Goal: Use online tool/utility: Utilize a website feature to perform a specific function

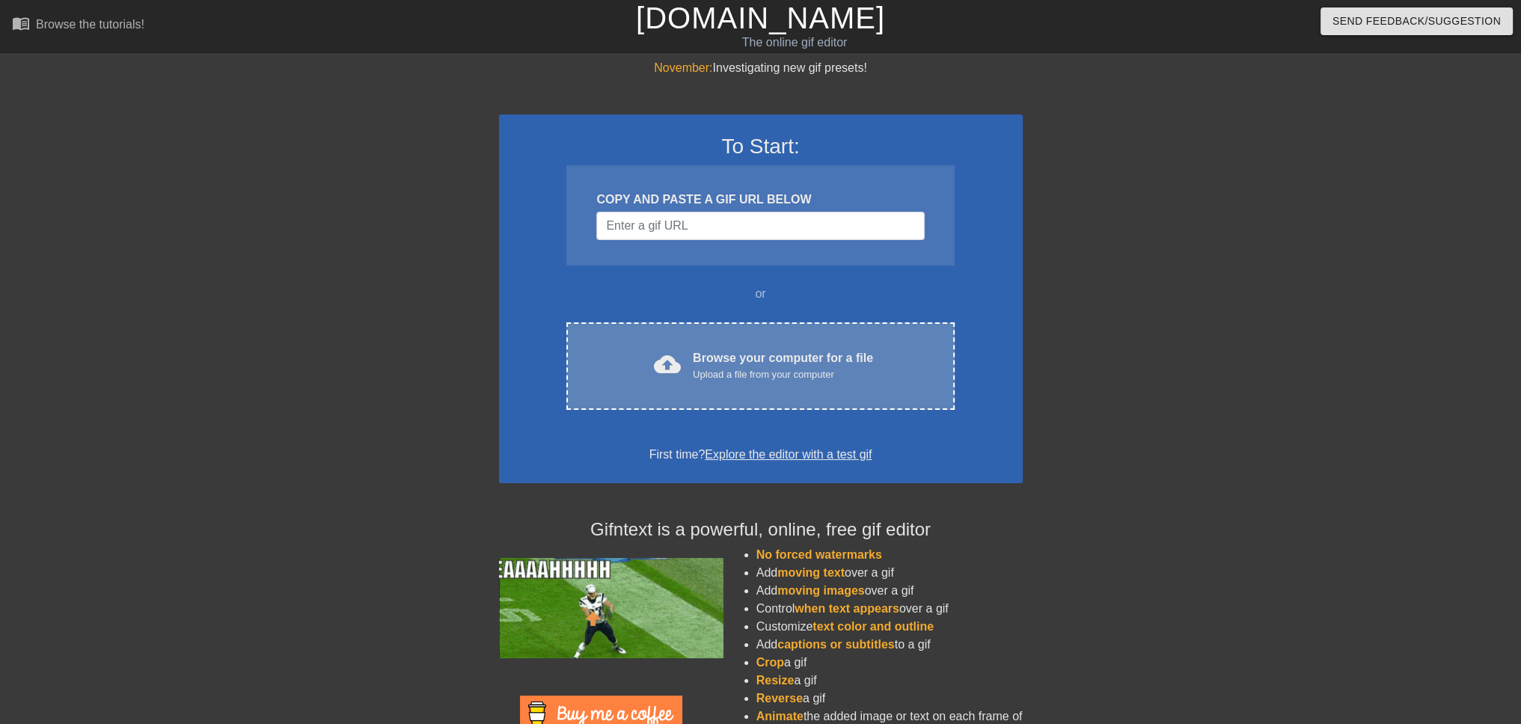
click at [724, 359] on div "Browse your computer for a file Upload a file from your computer" at bounding box center [783, 365] width 180 height 33
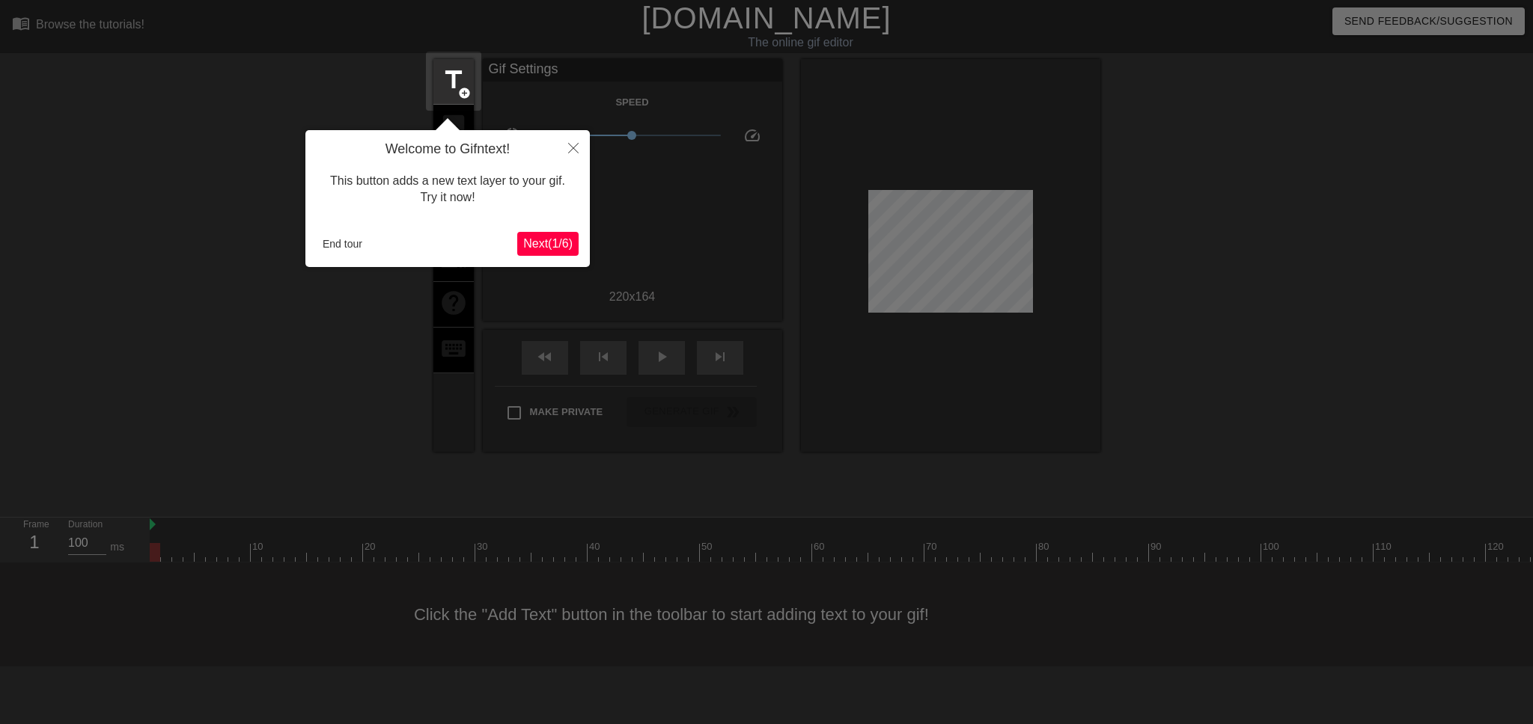
click at [569, 250] on span "Next ( 1 / 6 )" at bounding box center [547, 243] width 49 height 13
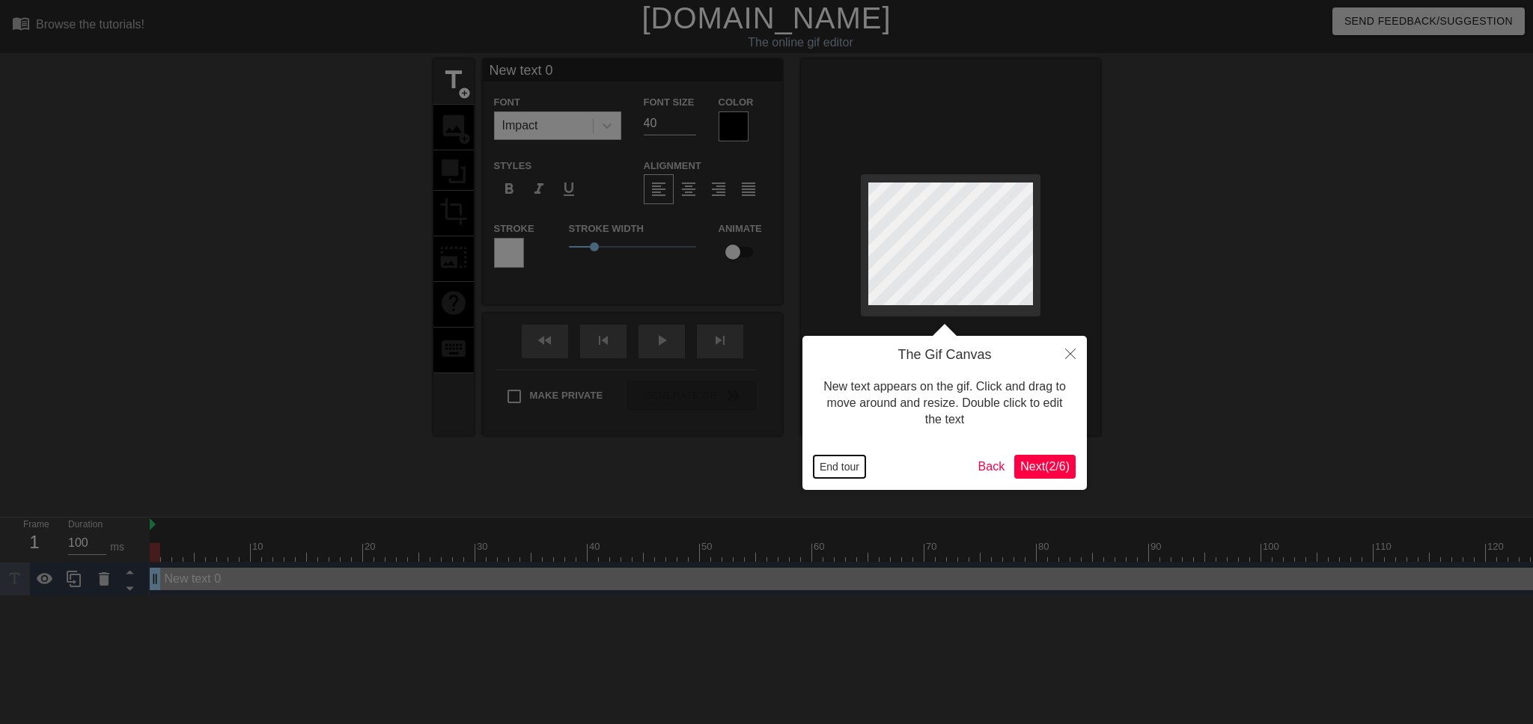
click at [855, 468] on button "End tour" at bounding box center [839, 467] width 52 height 22
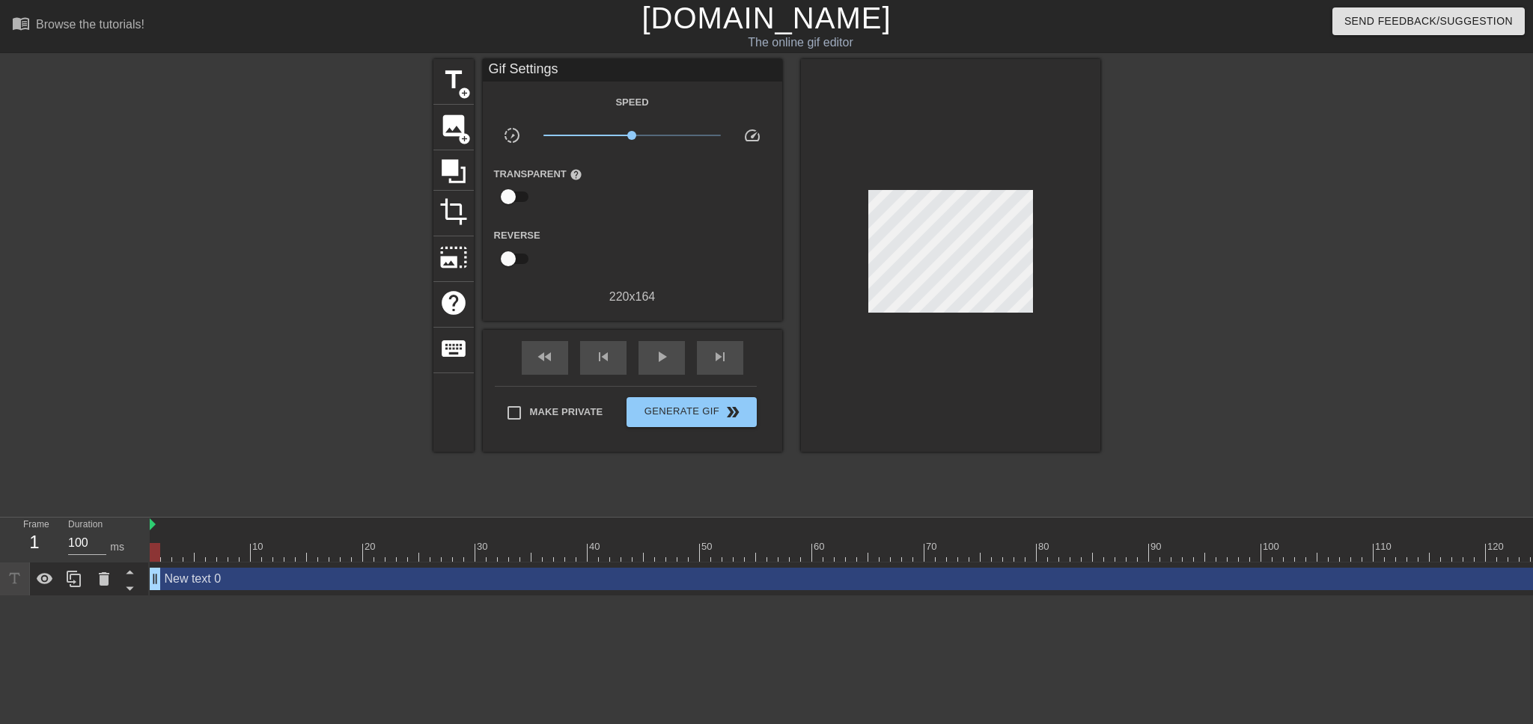
click at [475, 120] on div "title add_circle image add_circle crop photo_size_select_large help keyboard Gi…" at bounding box center [766, 255] width 667 height 393
click at [468, 120] on div "image add_circle" at bounding box center [453, 128] width 40 height 46
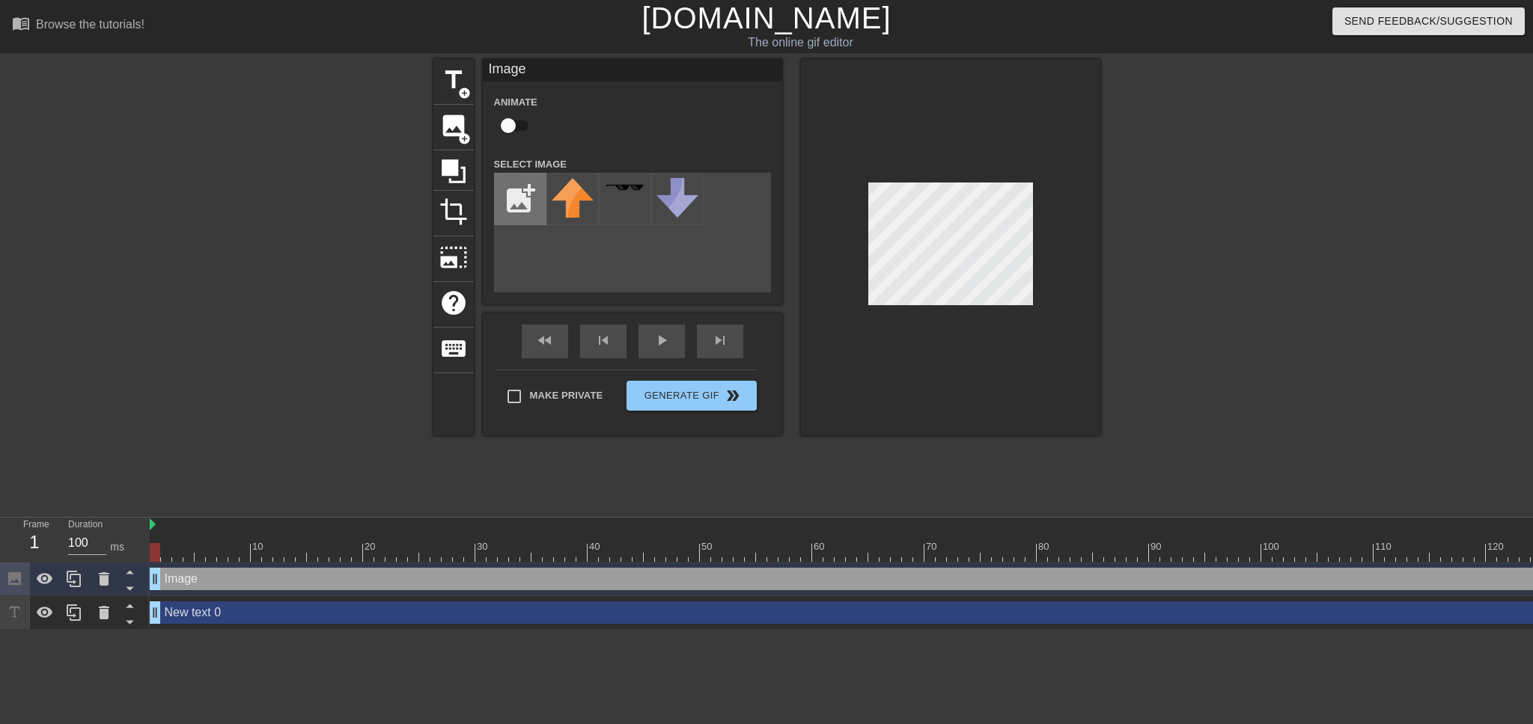
click at [527, 198] on input "file" at bounding box center [520, 199] width 51 height 51
type input "C:\fakepath\400px-Site-logo.png"
click at [575, 191] on img at bounding box center [573, 199] width 42 height 42
click at [653, 341] on div "play_arrow" at bounding box center [661, 342] width 46 height 34
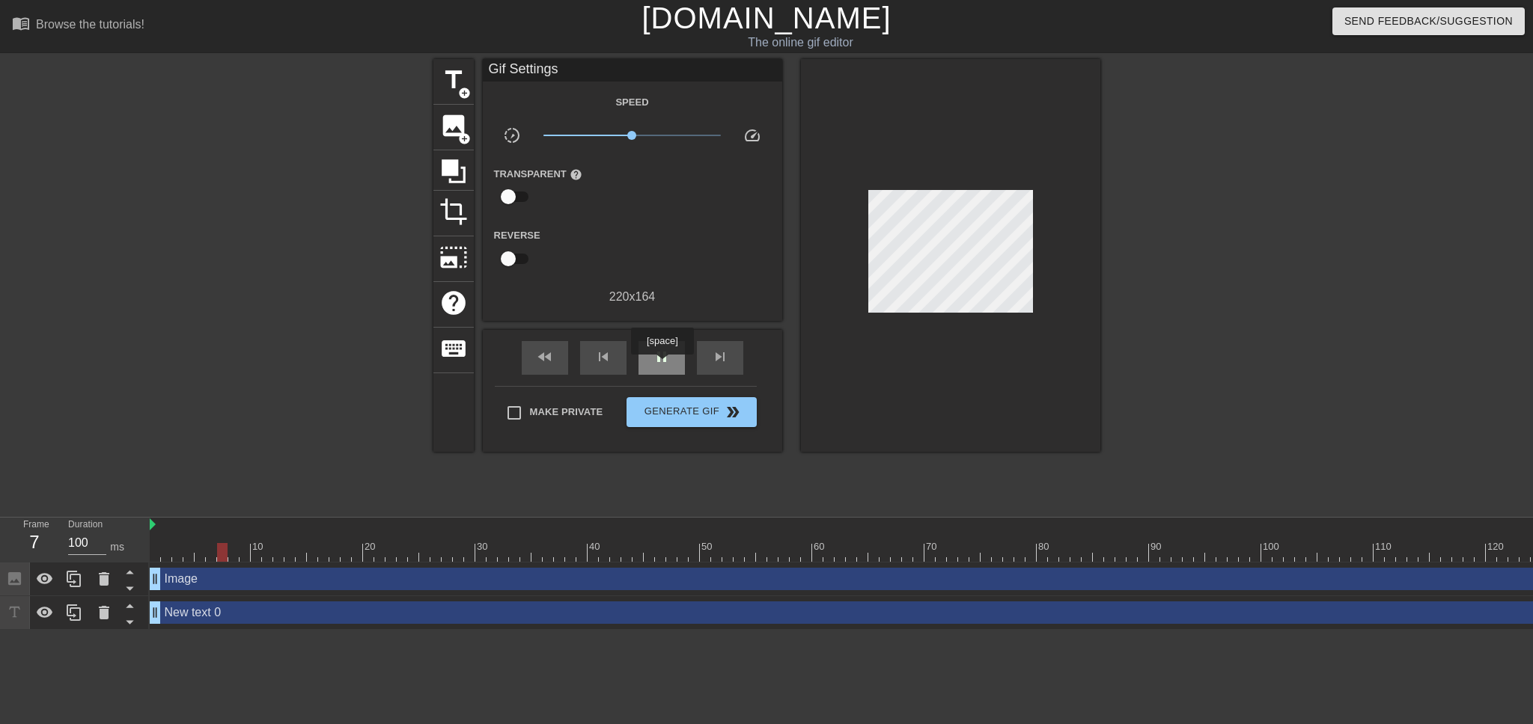
click at [659, 367] on div "pause" at bounding box center [661, 358] width 46 height 34
click at [659, 365] on div "play_arrow" at bounding box center [661, 358] width 46 height 34
click at [659, 365] on div "pause" at bounding box center [661, 358] width 46 height 34
click at [201, 577] on div "Image drag_handle drag_handle" at bounding box center [1003, 579] width 1706 height 22
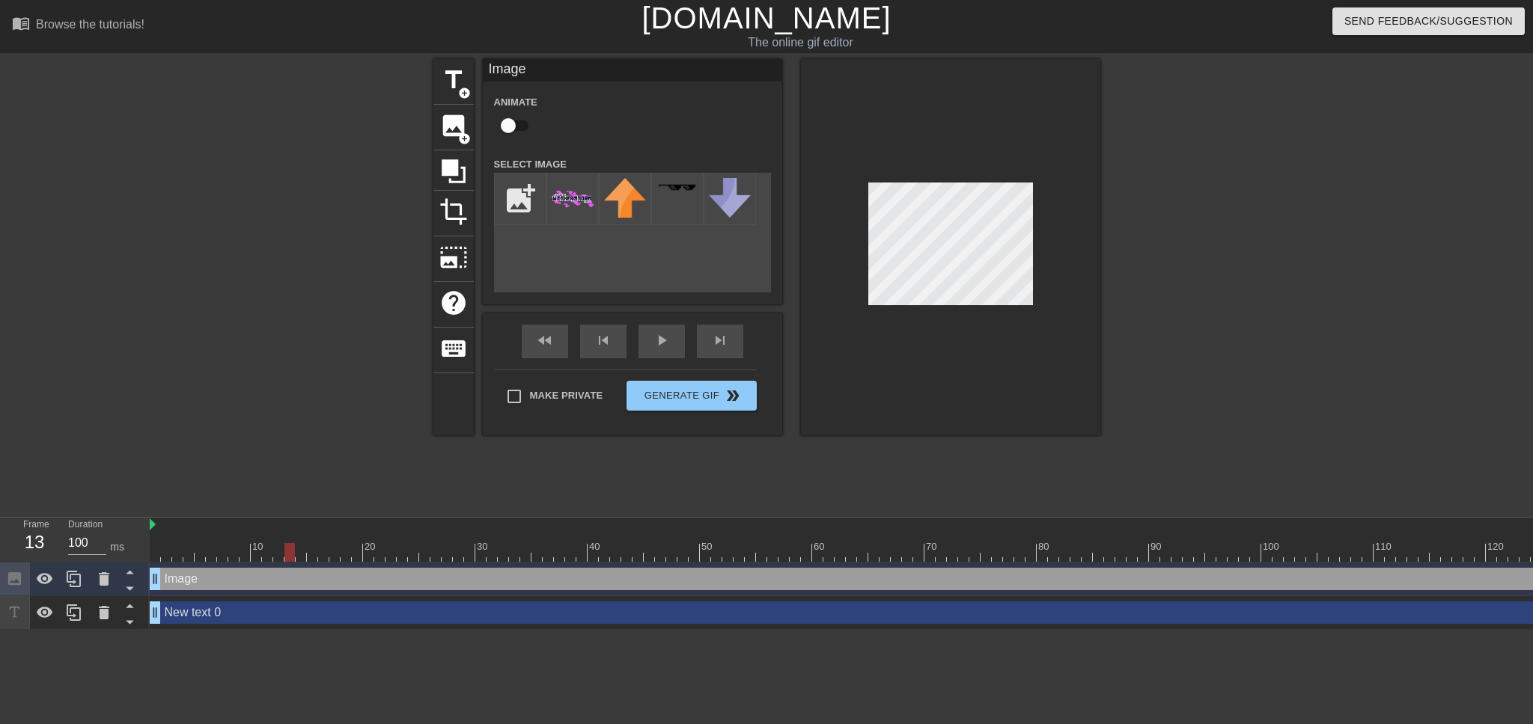
click at [207, 587] on div "Image drag_handle drag_handle" at bounding box center [1003, 579] width 1706 height 22
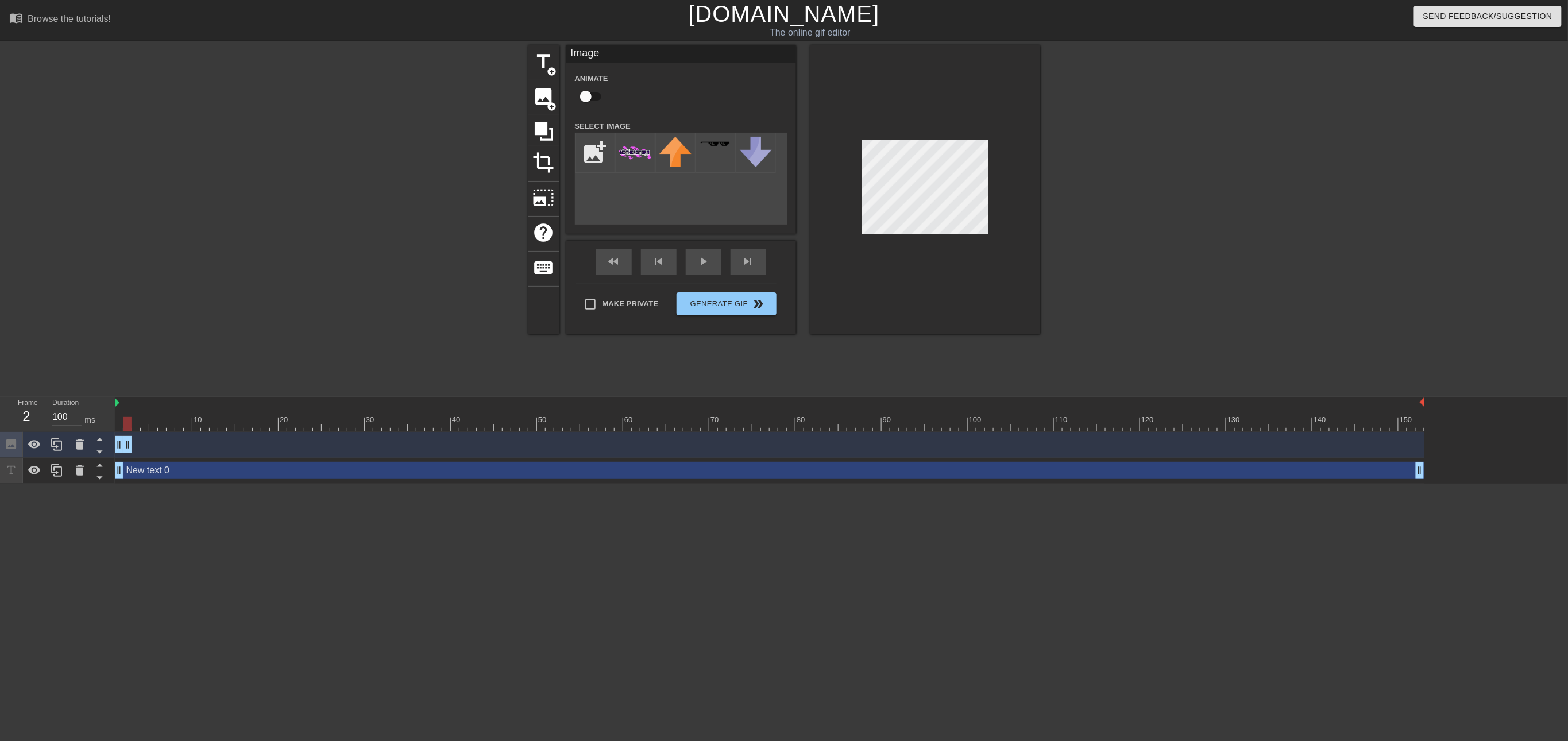
drag, startPoint x: 1419, startPoint y: 445, endPoint x: 130, endPoint y: 454, distance: 1289.0
click at [130, 454] on div "Image drag_handle drag_handle" at bounding box center [770, 445] width 1309 height 26
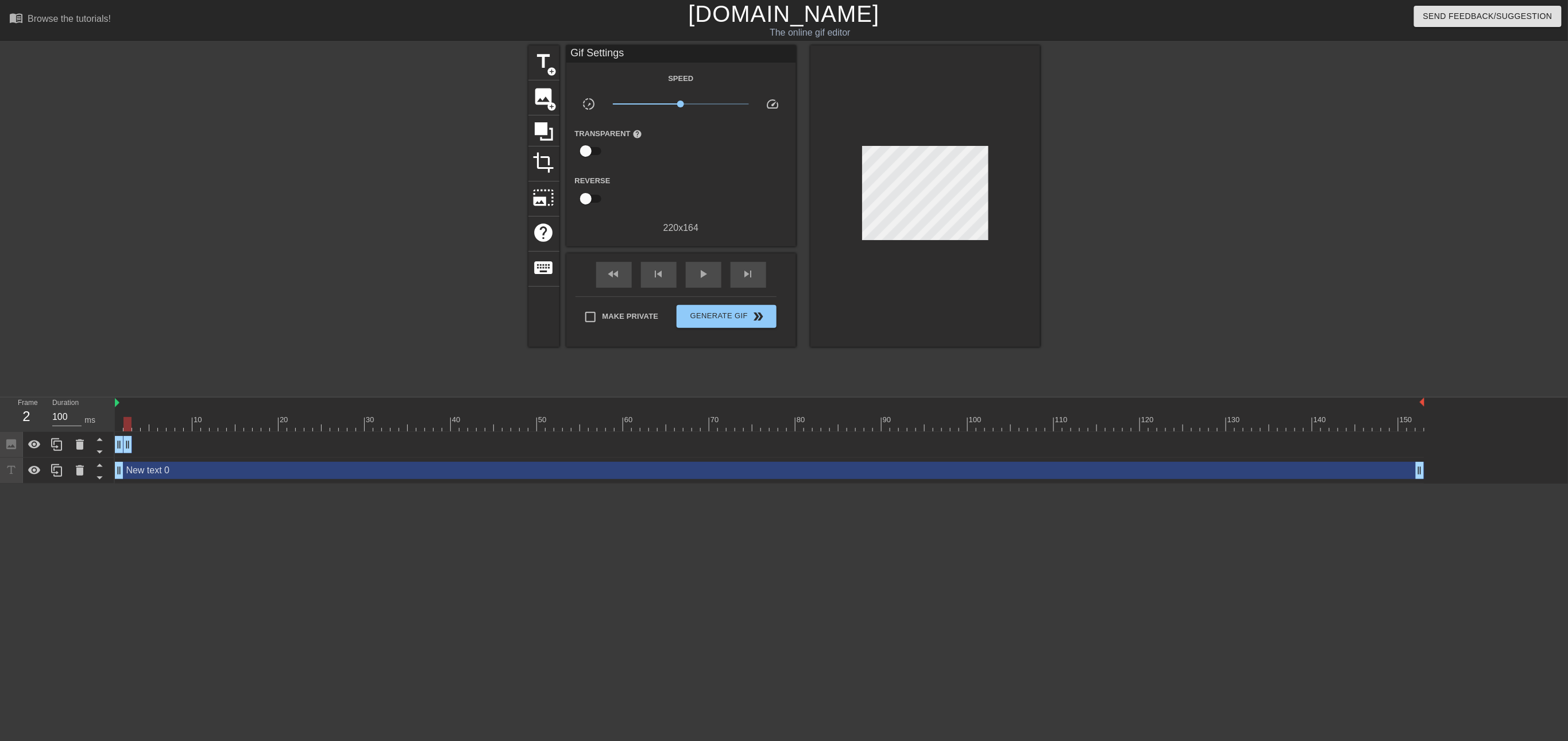
click at [292, 484] on html "menu_book Browse the tutorials! [DOMAIN_NAME] The online gif editor Send Feedba…" at bounding box center [784, 242] width 1568 height 484
drag, startPoint x: 116, startPoint y: 401, endPoint x: 106, endPoint y: 403, distance: 10.2
click at [106, 403] on div "Frame 2 Duration 100 ms 10 20 30 40 50 60 70 80 90 100 110 120 130 140 150 Imag…" at bounding box center [784, 441] width 1568 height 86
click at [176, 408] on div at bounding box center [770, 403] width 1309 height 12
click at [163, 410] on div at bounding box center [162, 416] width 8 height 15
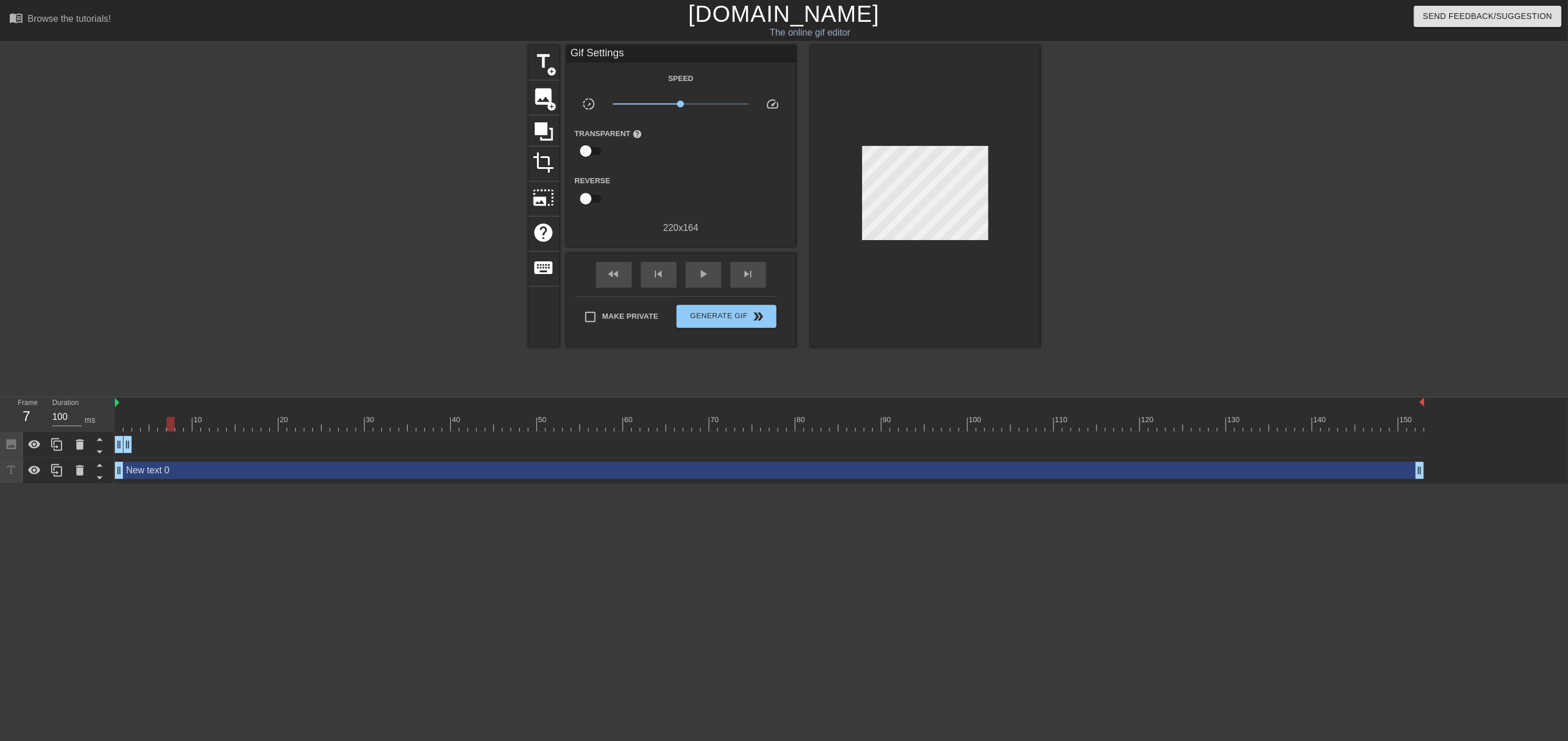
click at [170, 422] on div at bounding box center [770, 424] width 1309 height 15
drag, startPoint x: 170, startPoint y: 426, endPoint x: 197, endPoint y: 428, distance: 27.1
click at [192, 428] on div at bounding box center [187, 424] width 8 height 15
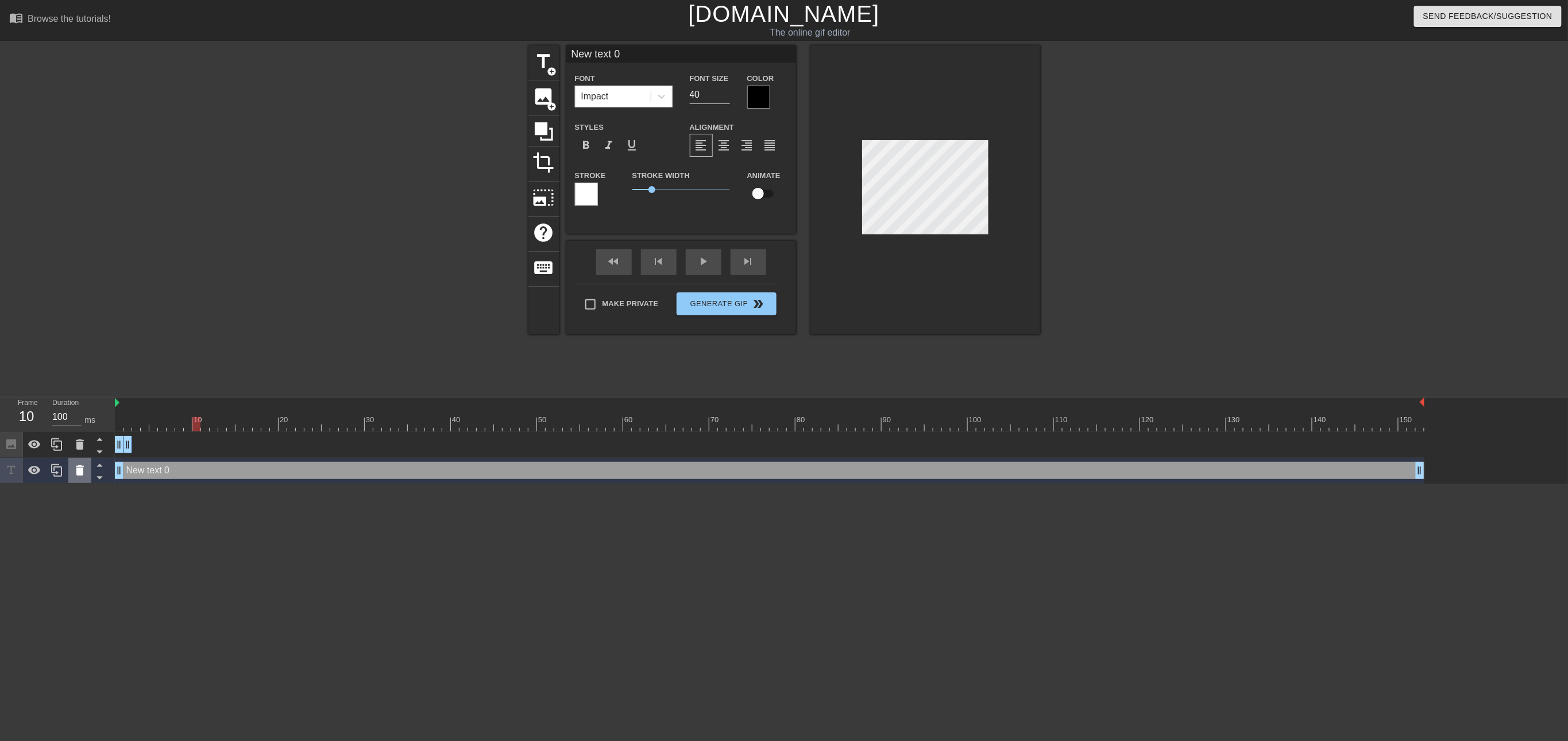
click at [79, 475] on icon at bounding box center [80, 470] width 8 height 10
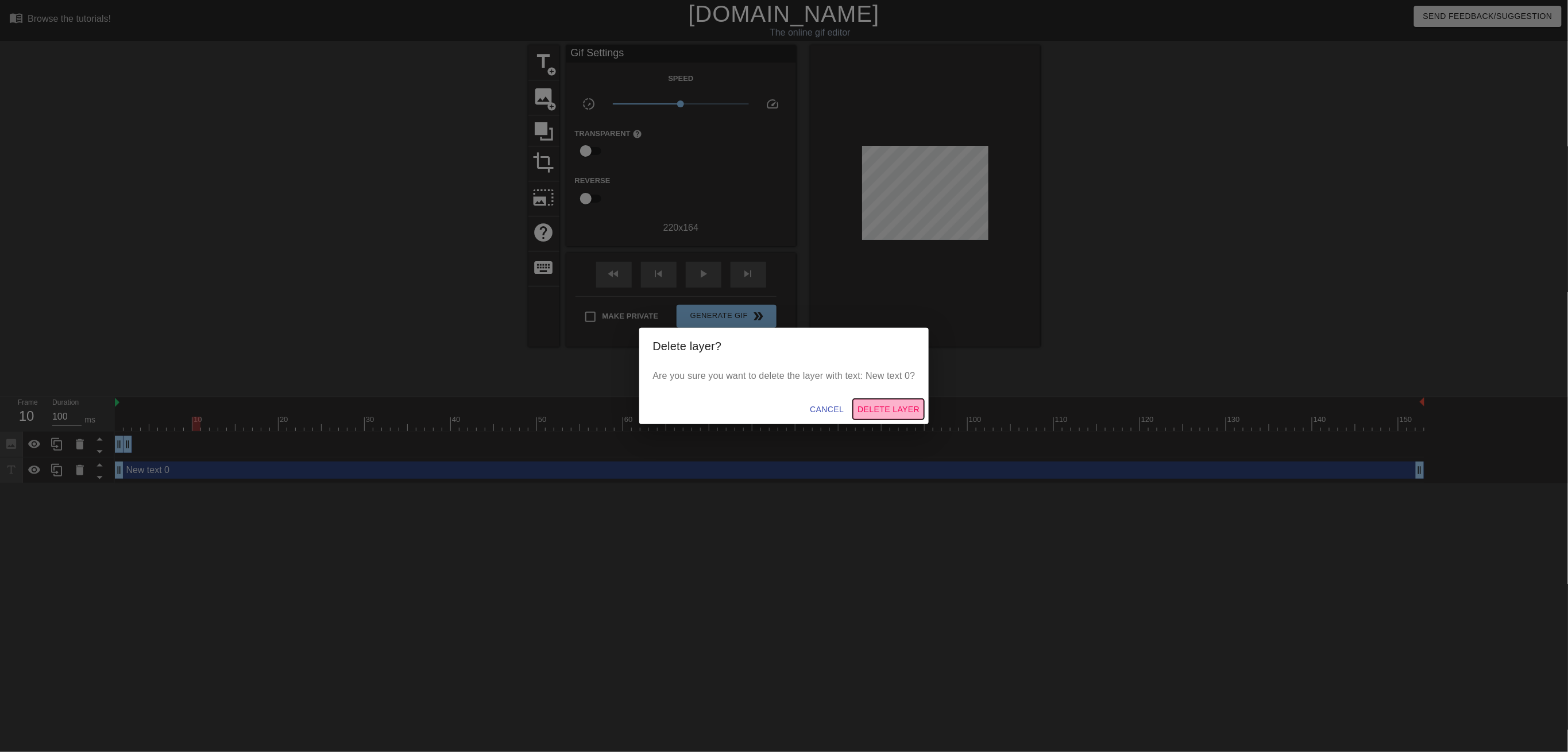
click at [892, 404] on span "Delete Layer" at bounding box center [888, 410] width 62 height 15
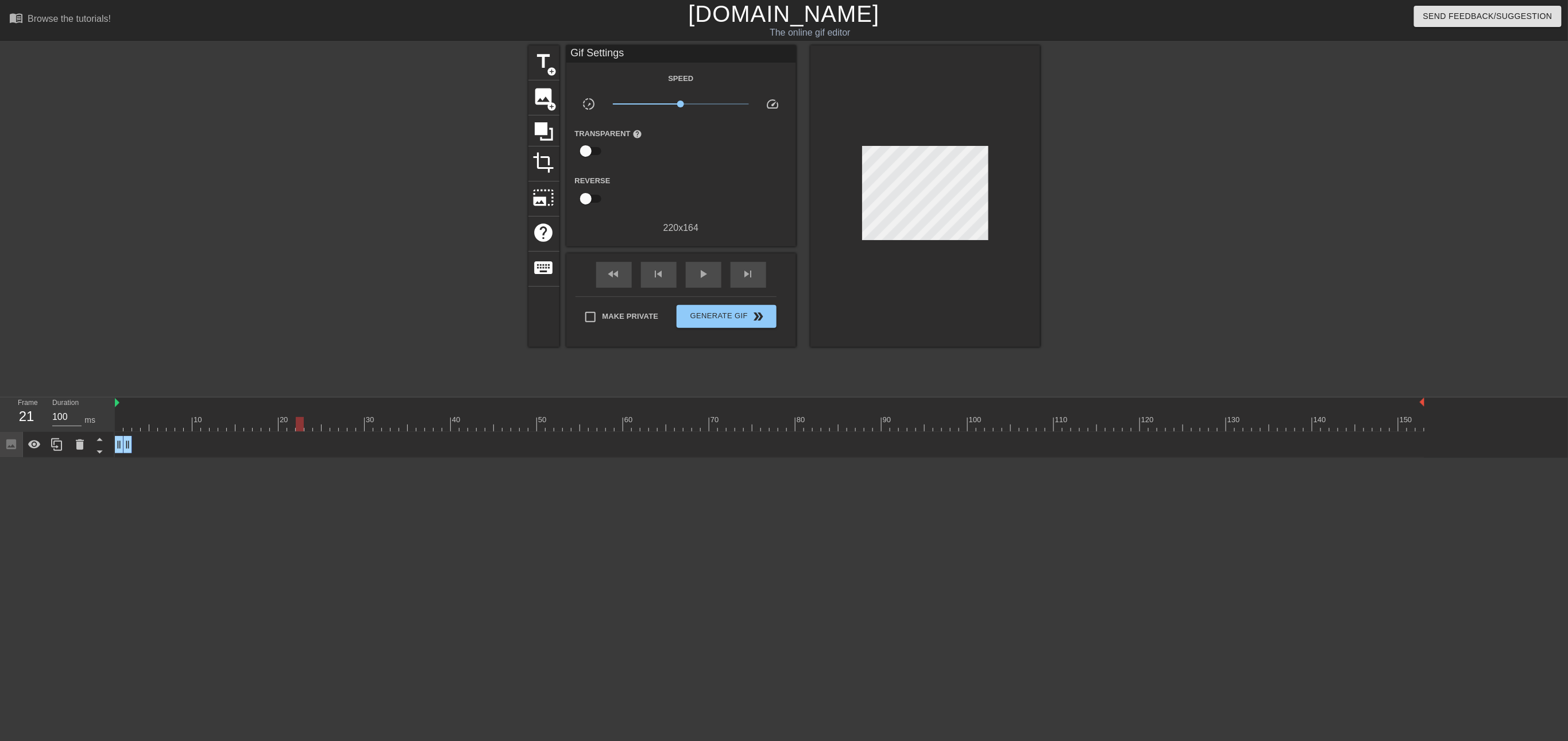
drag, startPoint x: 196, startPoint y: 423, endPoint x: 299, endPoint y: 428, distance: 103.1
click at [299, 428] on div at bounding box center [299, 424] width 8 height 15
click at [553, 101] on span "add_circle" at bounding box center [552, 106] width 10 height 10
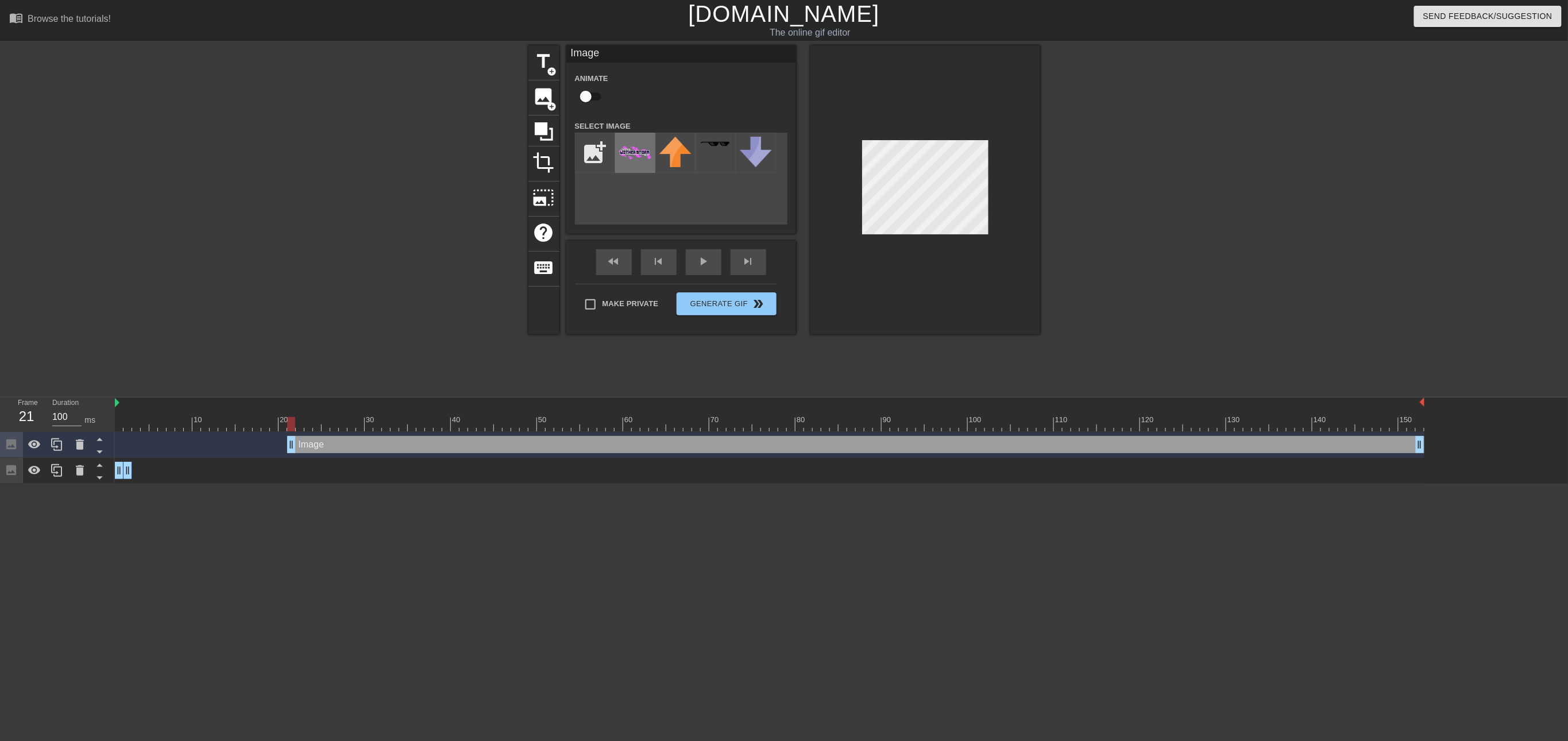
click at [640, 147] on img at bounding box center [635, 153] width 32 height 32
drag, startPoint x: 292, startPoint y: 426, endPoint x: 428, endPoint y: 423, distance: 136.0
click at [428, 423] on div at bounding box center [770, 424] width 1309 height 15
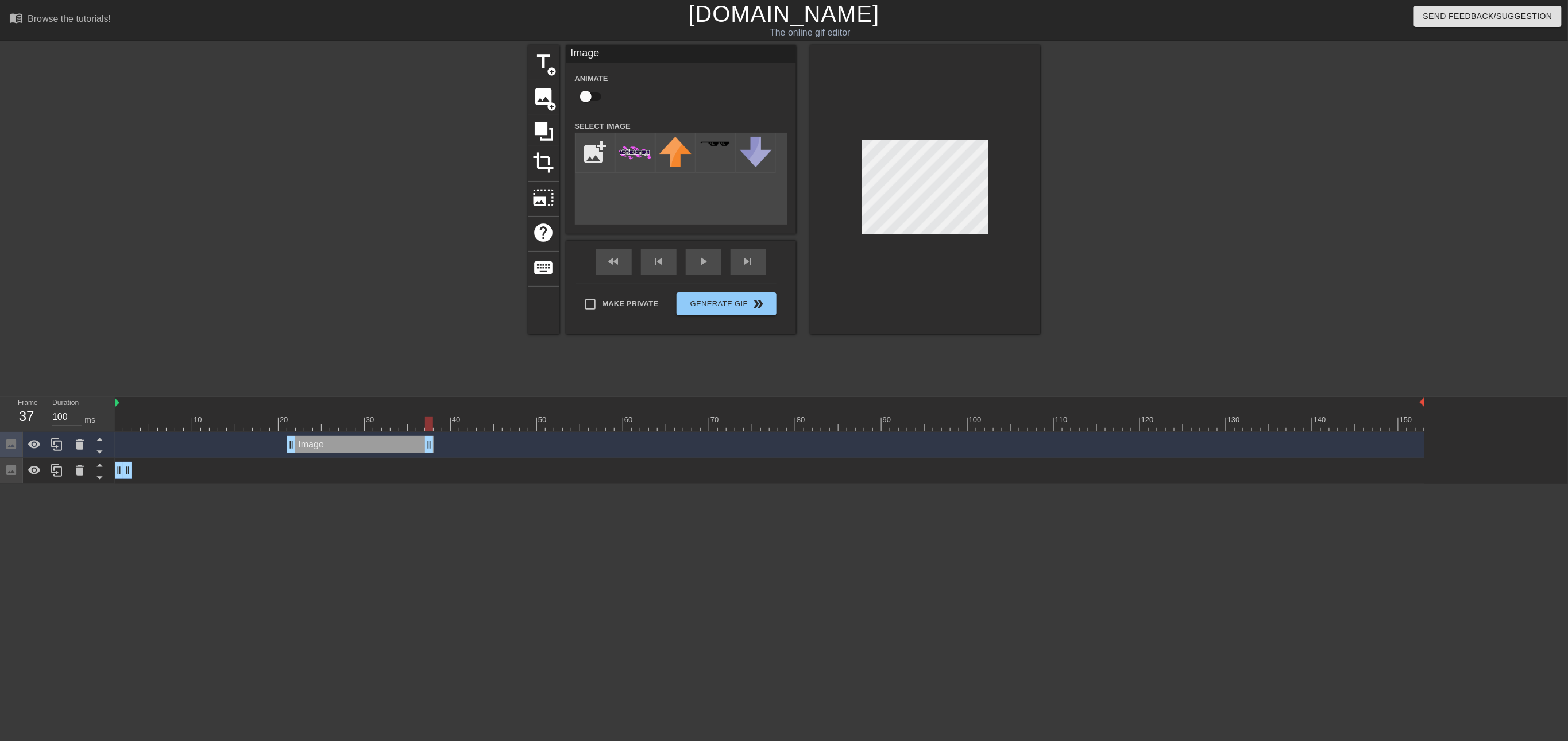
drag, startPoint x: 1419, startPoint y: 445, endPoint x: 428, endPoint y: 469, distance: 991.3
click at [428, 469] on div "Image drag_handle drag_handle Image drag_handle drag_handle" at bounding box center [841, 458] width 1453 height 51
click at [535, 481] on div "Image drag_handle drag_handle" at bounding box center [770, 471] width 1309 height 26
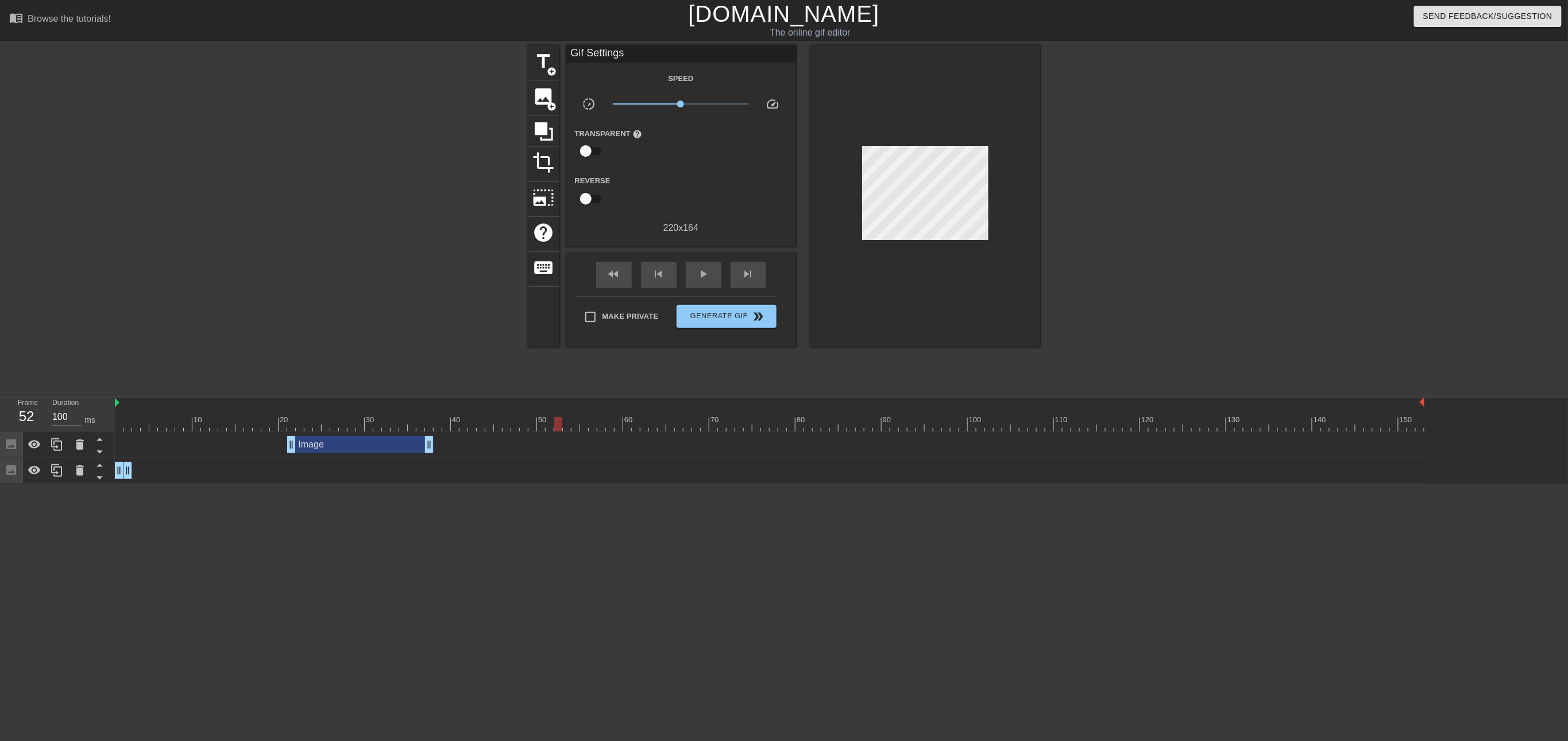
drag, startPoint x: 429, startPoint y: 424, endPoint x: 560, endPoint y: 428, distance: 131.1
click at [560, 428] on div at bounding box center [558, 424] width 8 height 15
click at [539, 111] on div "image add_circle" at bounding box center [544, 98] width 31 height 35
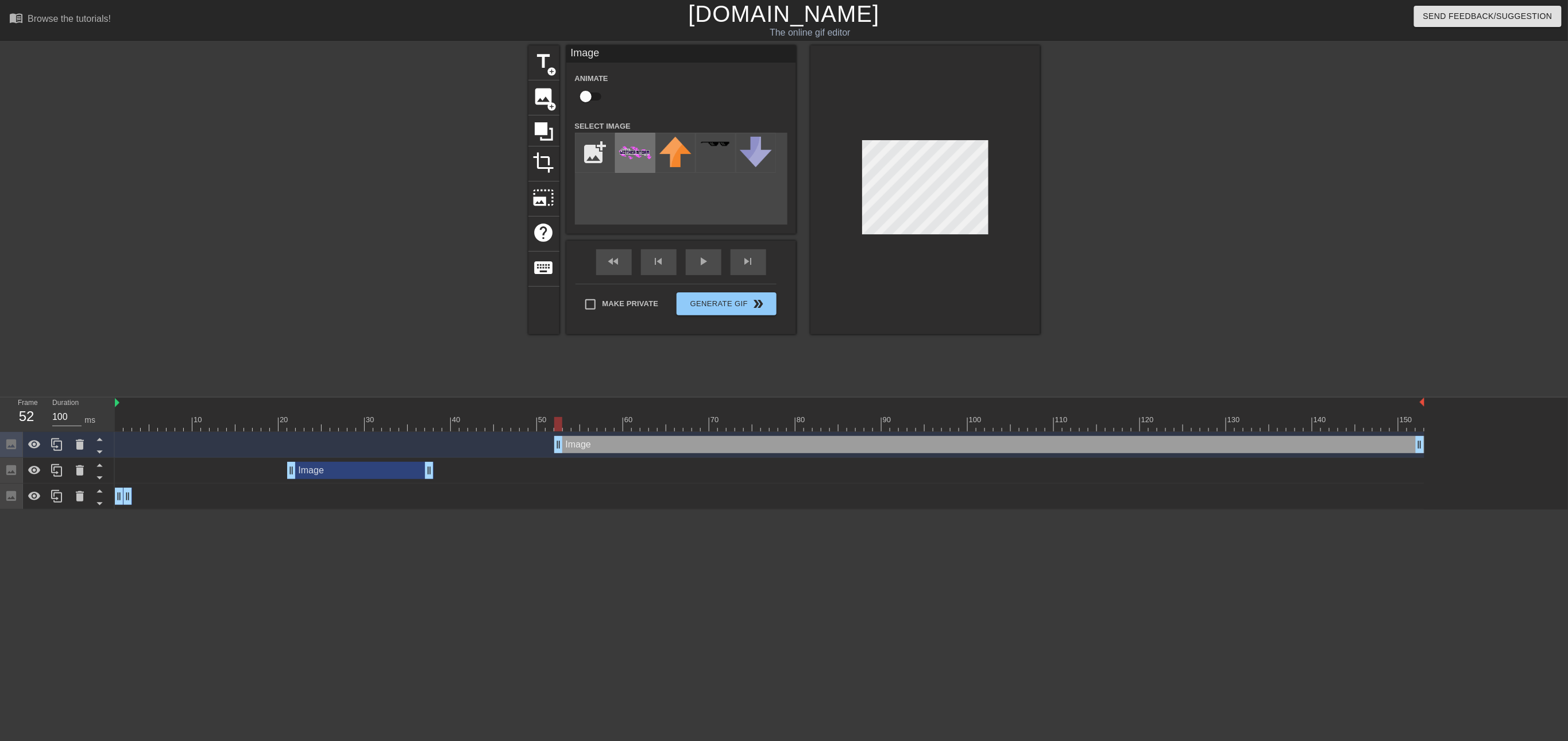
click at [629, 147] on img at bounding box center [635, 153] width 32 height 32
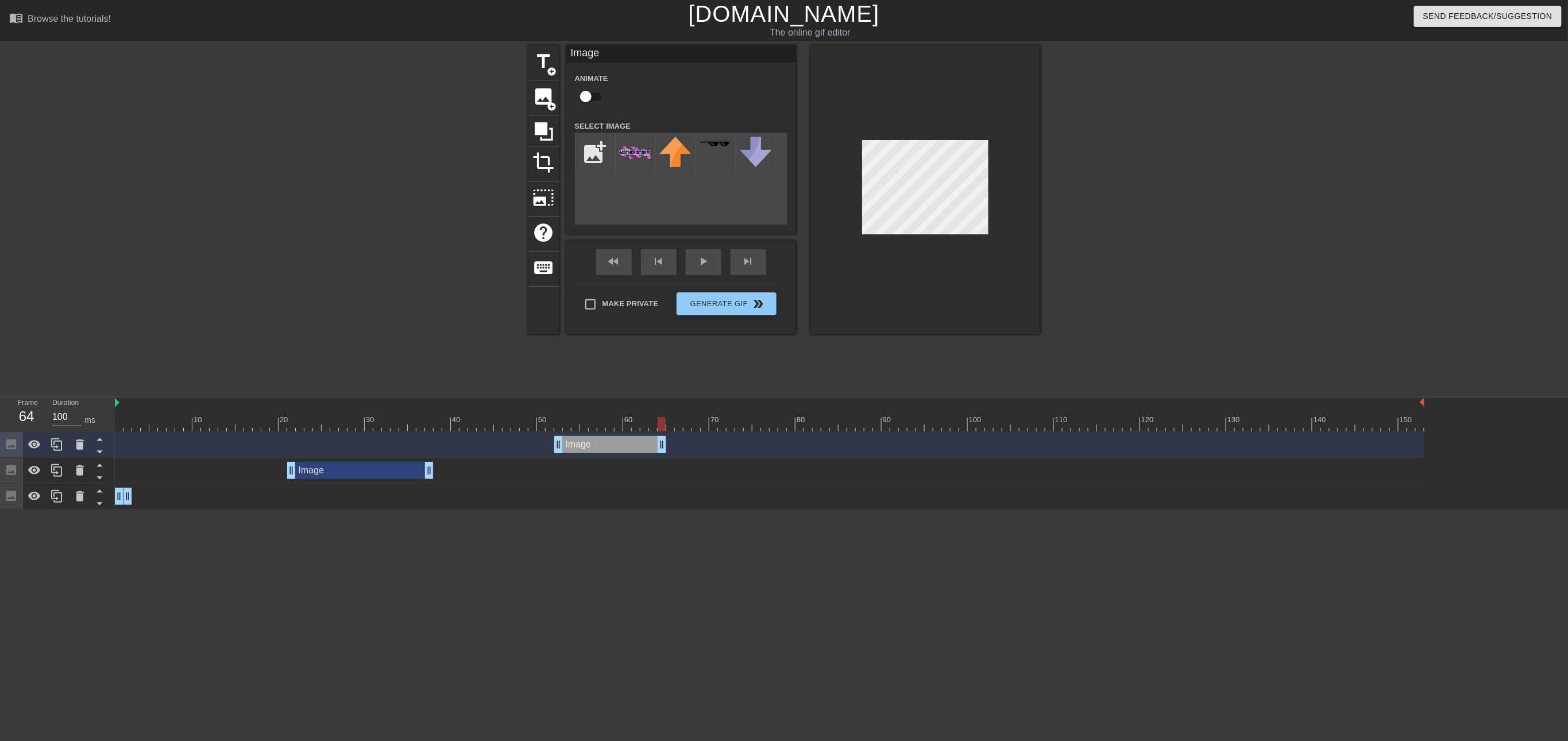
drag, startPoint x: 1421, startPoint y: 446, endPoint x: 665, endPoint y: 464, distance: 756.2
click at [665, 464] on div "Image drag_handle drag_handle Image drag_handle drag_handle Image drag_handle d…" at bounding box center [841, 471] width 1453 height 78
drag, startPoint x: 659, startPoint y: 423, endPoint x: 816, endPoint y: 431, distance: 157.2
click at [816, 431] on div at bounding box center [817, 424] width 8 height 15
drag, startPoint x: 810, startPoint y: 424, endPoint x: 1526, endPoint y: 409, distance: 716.2
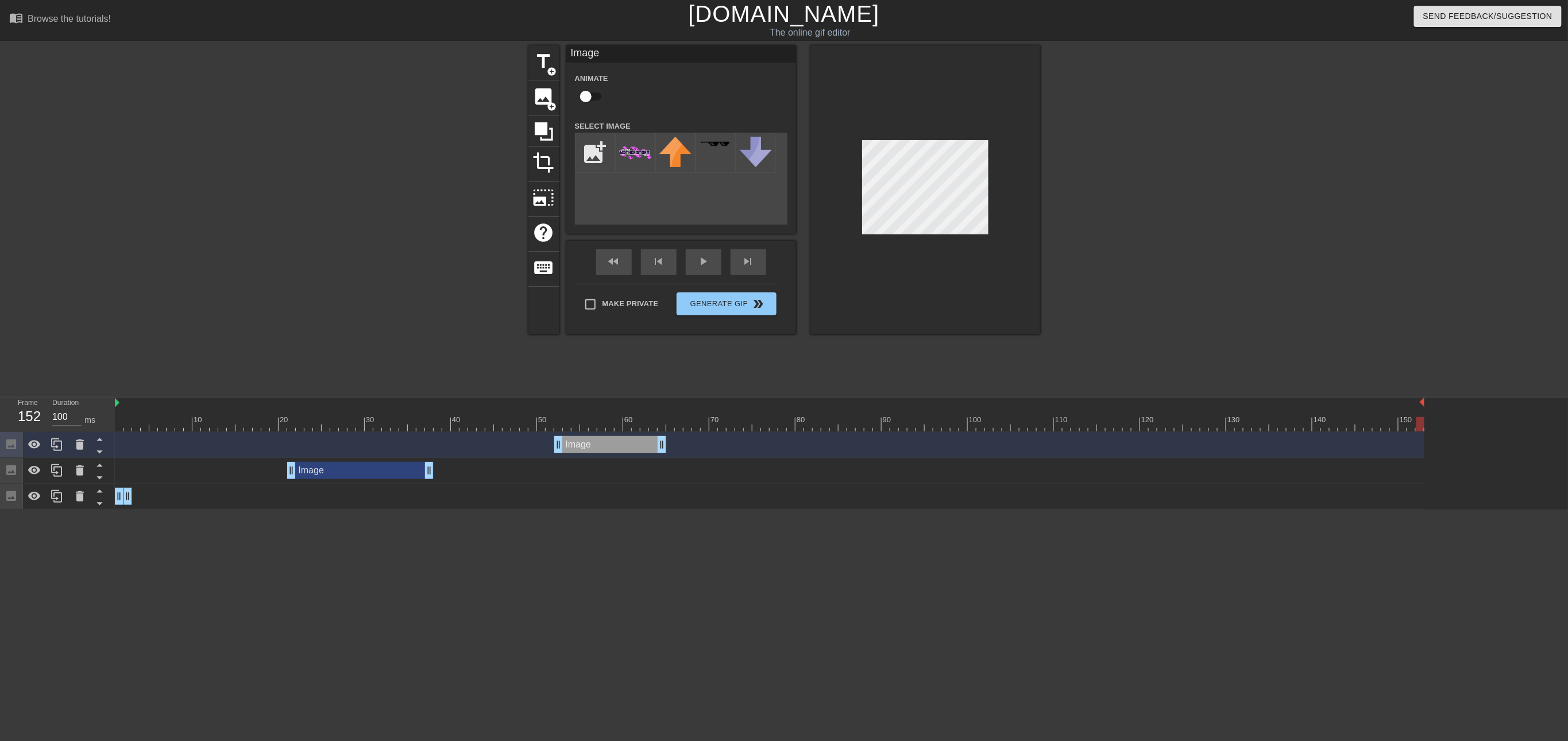
click at [1167, 432] on div "10 20 30 40 50 60 70 80 90 100 110 120 130 140 150 Image drag_handle drag_handl…" at bounding box center [841, 454] width 1453 height 112
click at [124, 412] on div at bounding box center [127, 416] width 8 height 15
drag, startPoint x: 127, startPoint y: 422, endPoint x: 115, endPoint y: 424, distance: 12.2
click at [115, 424] on div at bounding box center [119, 424] width 8 height 15
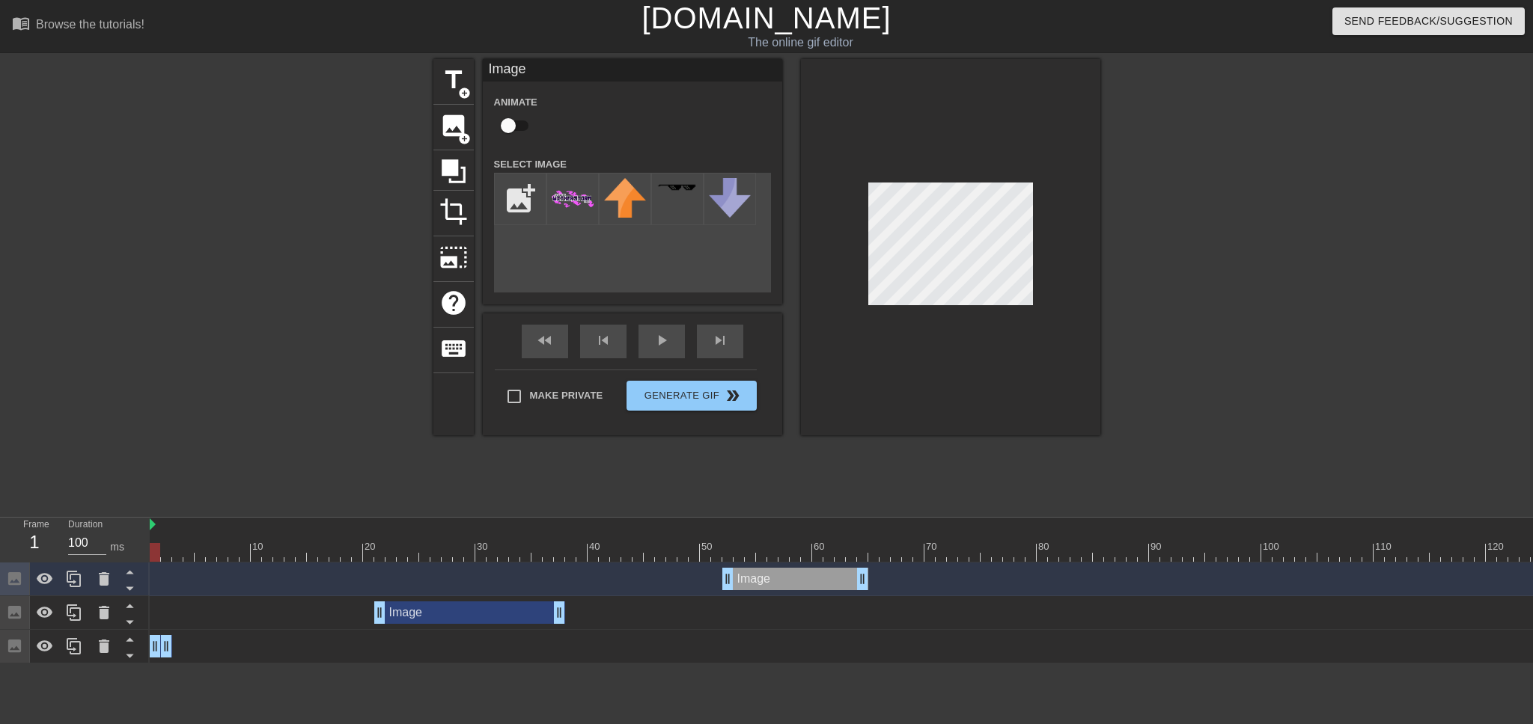
click at [1251, 375] on div at bounding box center [1230, 283] width 225 height 449
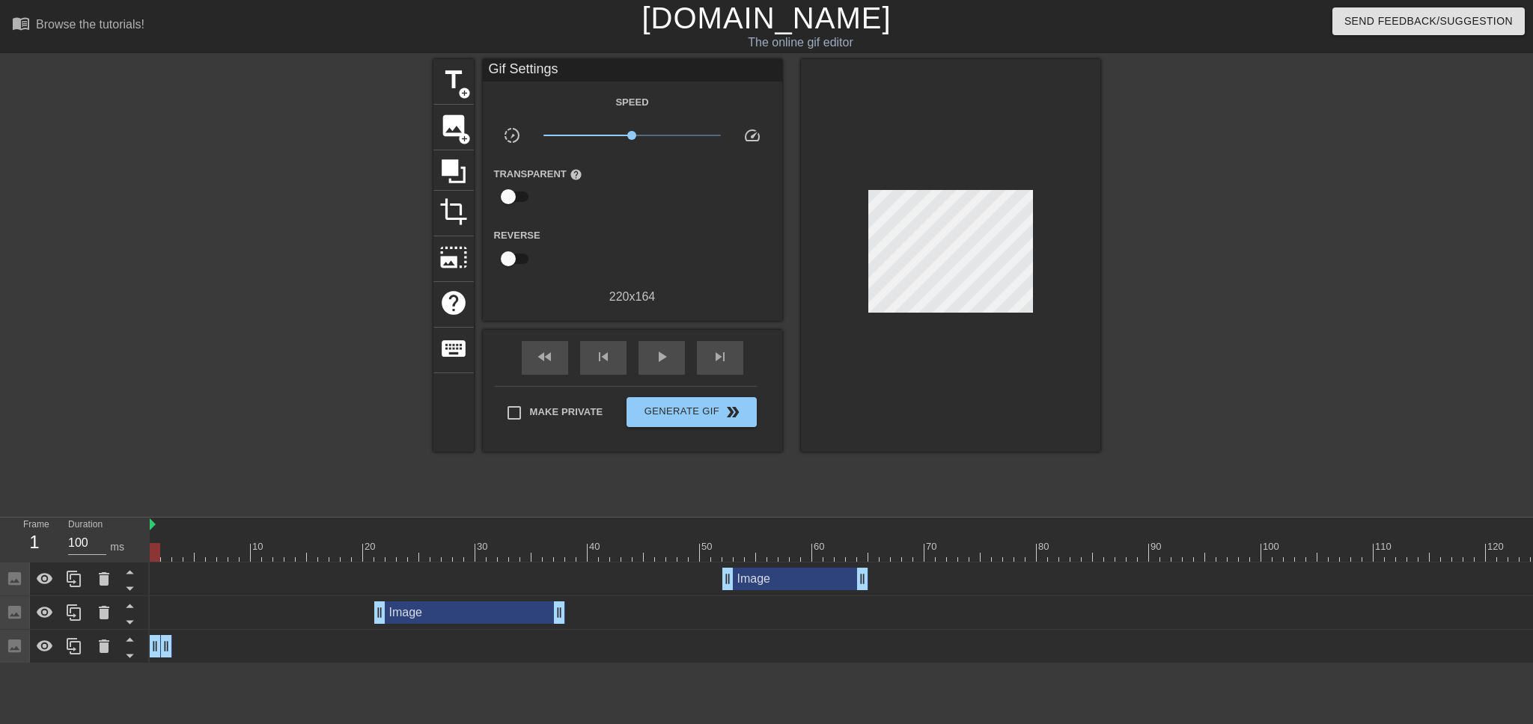
click at [37, 543] on div "1" at bounding box center [34, 542] width 22 height 27
drag, startPoint x: 154, startPoint y: 549, endPoint x: 130, endPoint y: 558, distance: 25.3
click at [130, 558] on div "Frame 1 Duration 100 ms 10 20 30 40 50 60 70 80 90 100 110 120 130 140 150 Imag…" at bounding box center [766, 591] width 1533 height 146
click at [659, 367] on div "play_arrow" at bounding box center [661, 358] width 46 height 34
click at [724, 407] on span "double_arrow" at bounding box center [733, 412] width 18 height 18
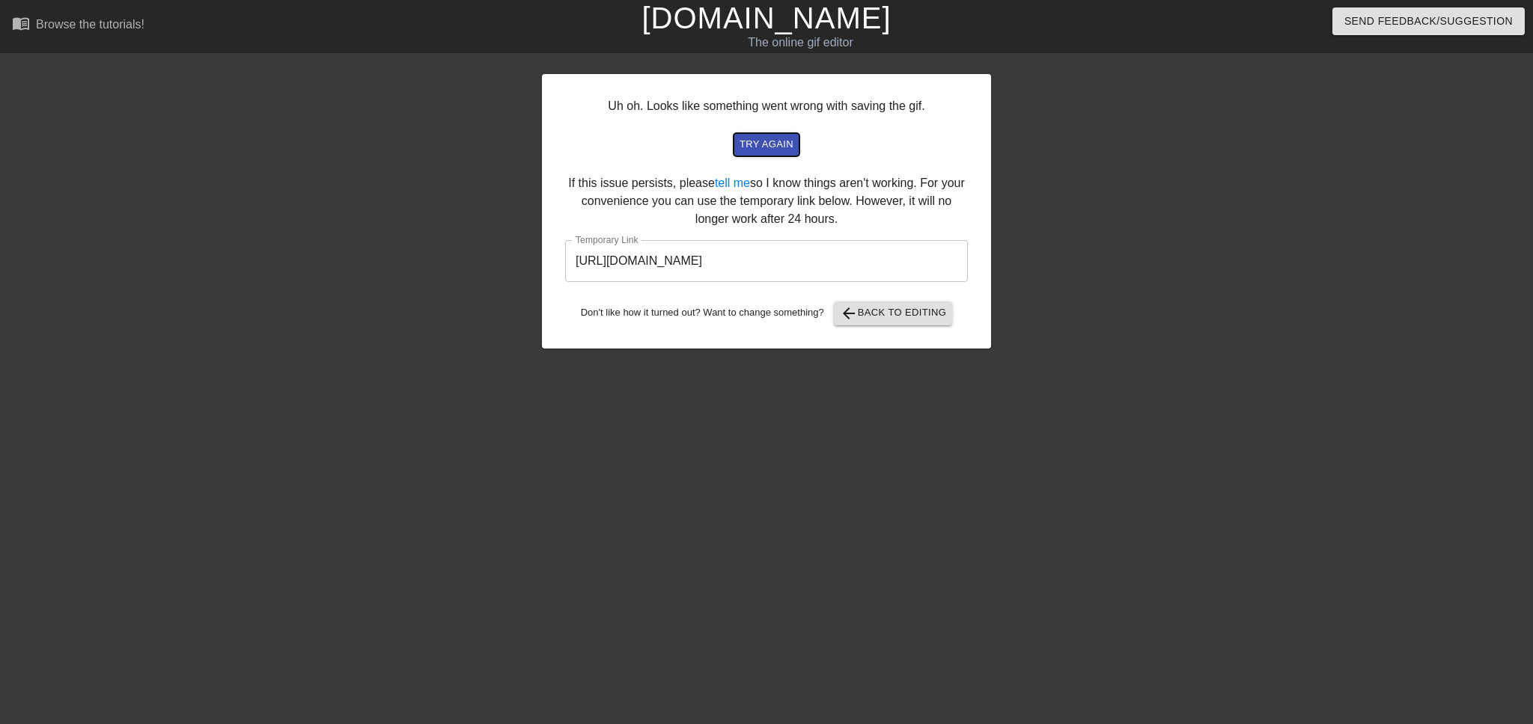
click at [769, 152] on span "try again" at bounding box center [766, 144] width 54 height 17
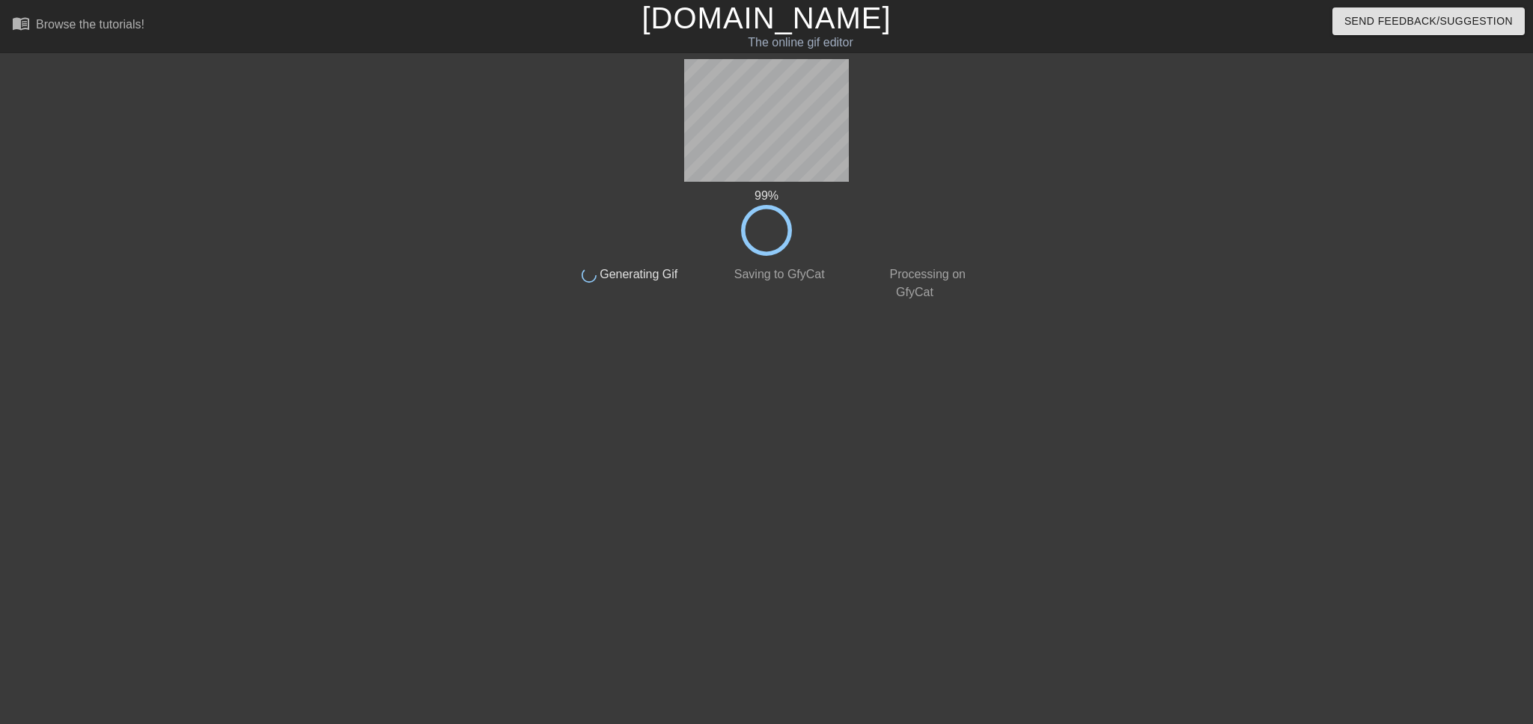
click at [681, 287] on div "done Generating Gif" at bounding box center [618, 279] width 148 height 46
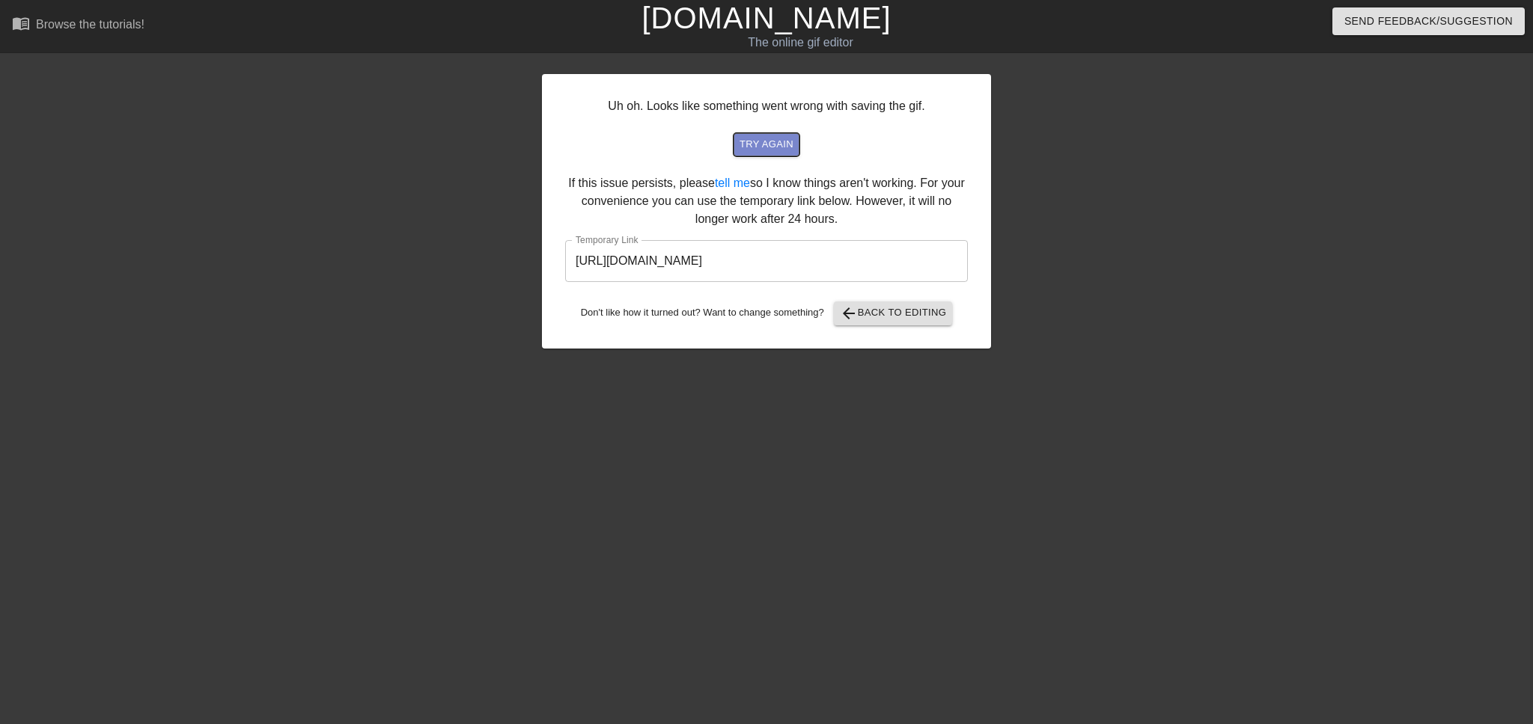
click at [769, 151] on span "try again" at bounding box center [766, 144] width 54 height 17
click at [752, 138] on span "try again" at bounding box center [766, 144] width 54 height 17
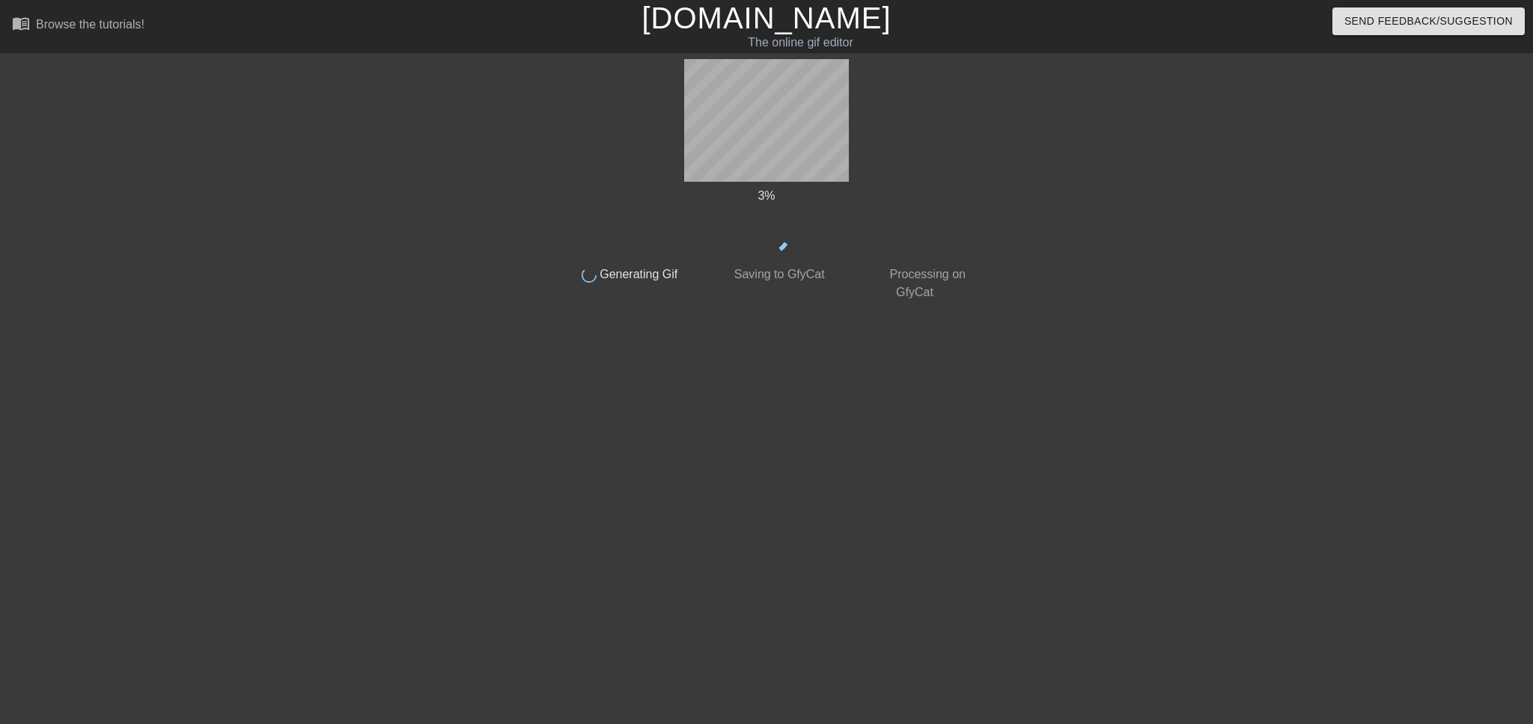
click at [915, 135] on div "3 % done Generating Gif done Saving to GfyCat done Processing on GfyCat" at bounding box center [766, 180] width 422 height 242
click at [916, 135] on div "3 % done Generating Gif done Saving to GfyCat done Processing on GfyCat" at bounding box center [766, 180] width 422 height 242
